Goal: Task Accomplishment & Management: Manage account settings

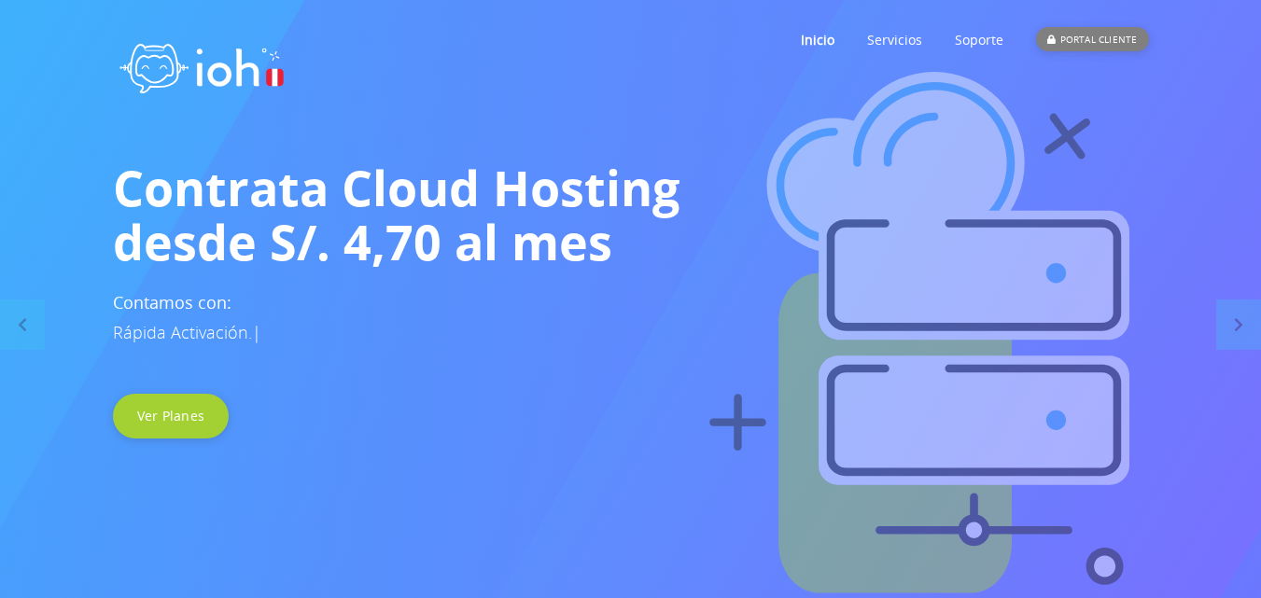
click at [1096, 35] on div "PORTAL CLIENTE" at bounding box center [1092, 39] width 112 height 24
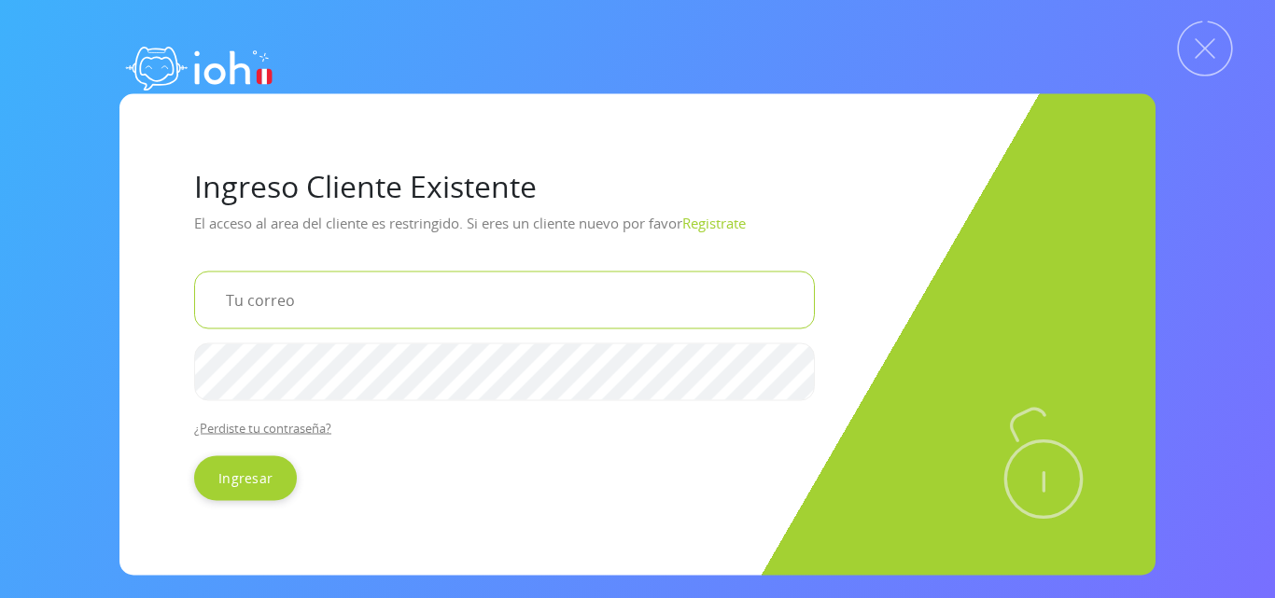
click at [309, 294] on input "email" at bounding box center [504, 300] width 620 height 58
type input "[EMAIL_ADDRESS][DOMAIN_NAME]"
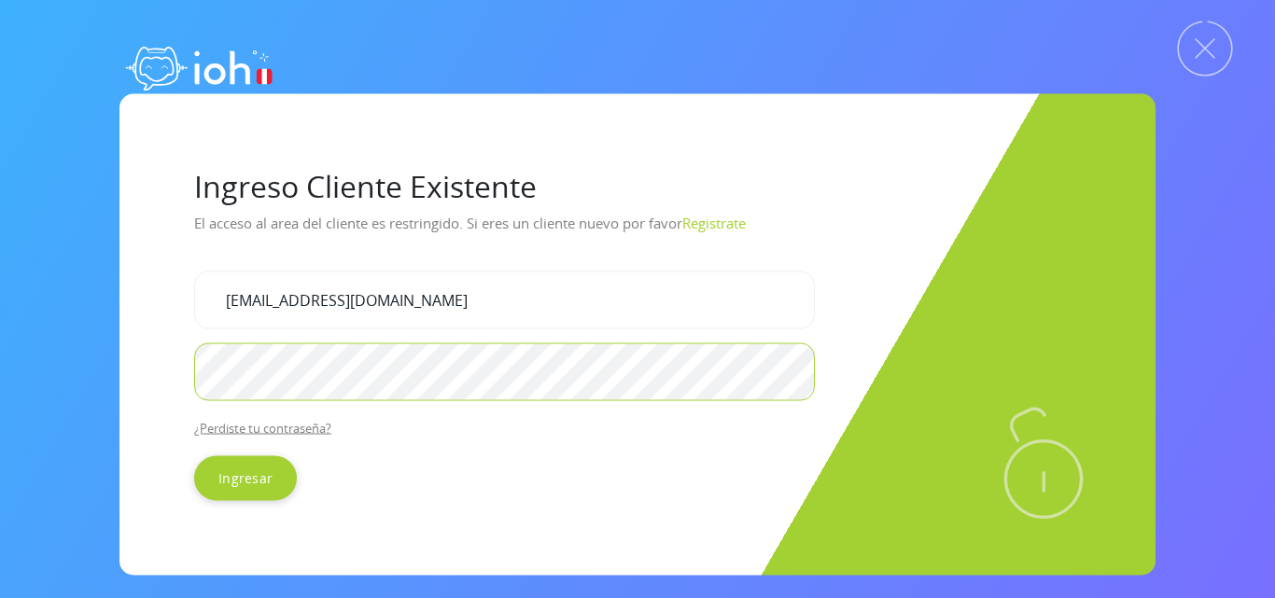
click at [194, 455] on input "Ingresar" at bounding box center [245, 477] width 103 height 45
